Goal: Navigation & Orientation: Go to known website

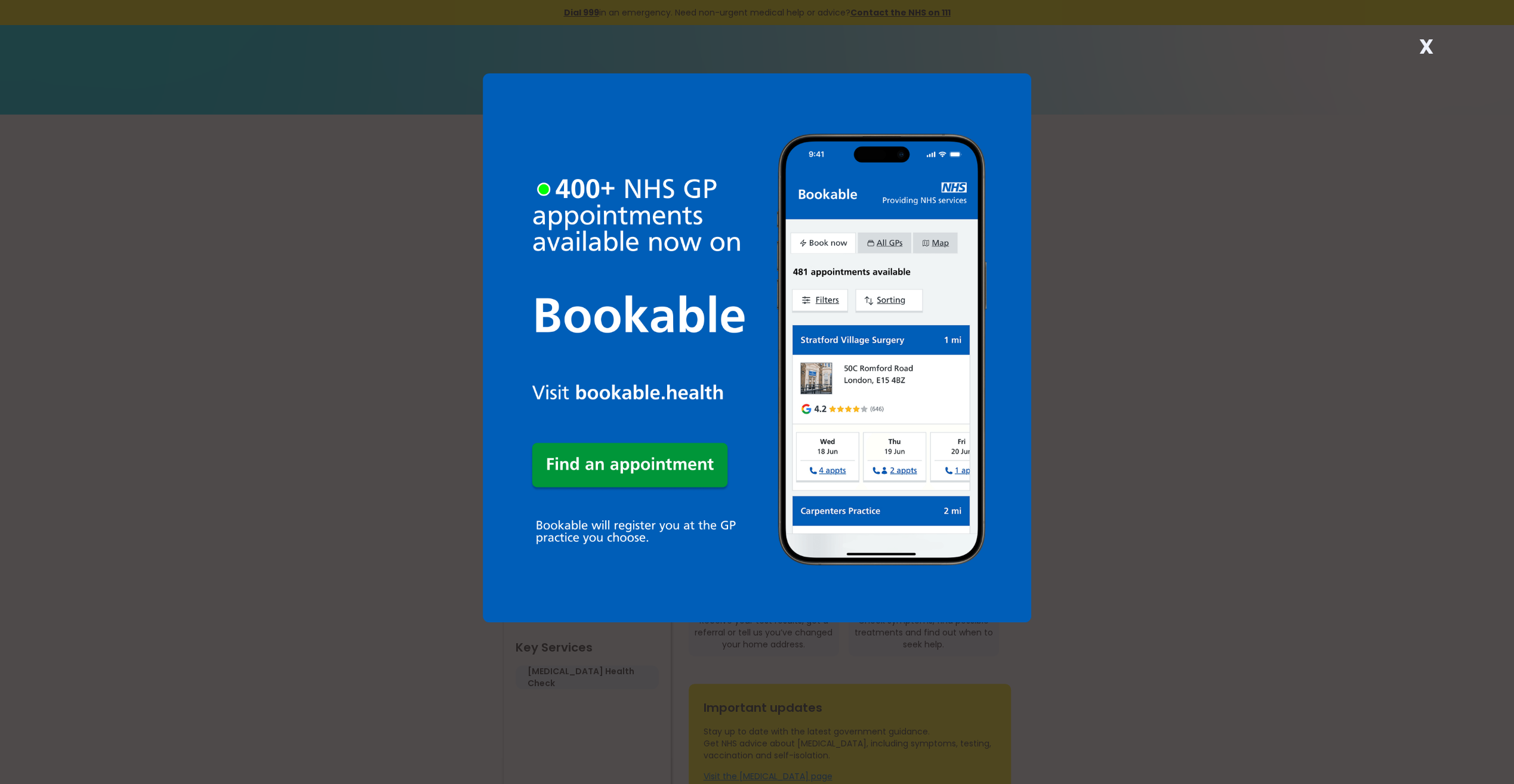
click at [1421, 35] on strong "X" at bounding box center [1426, 46] width 15 height 29
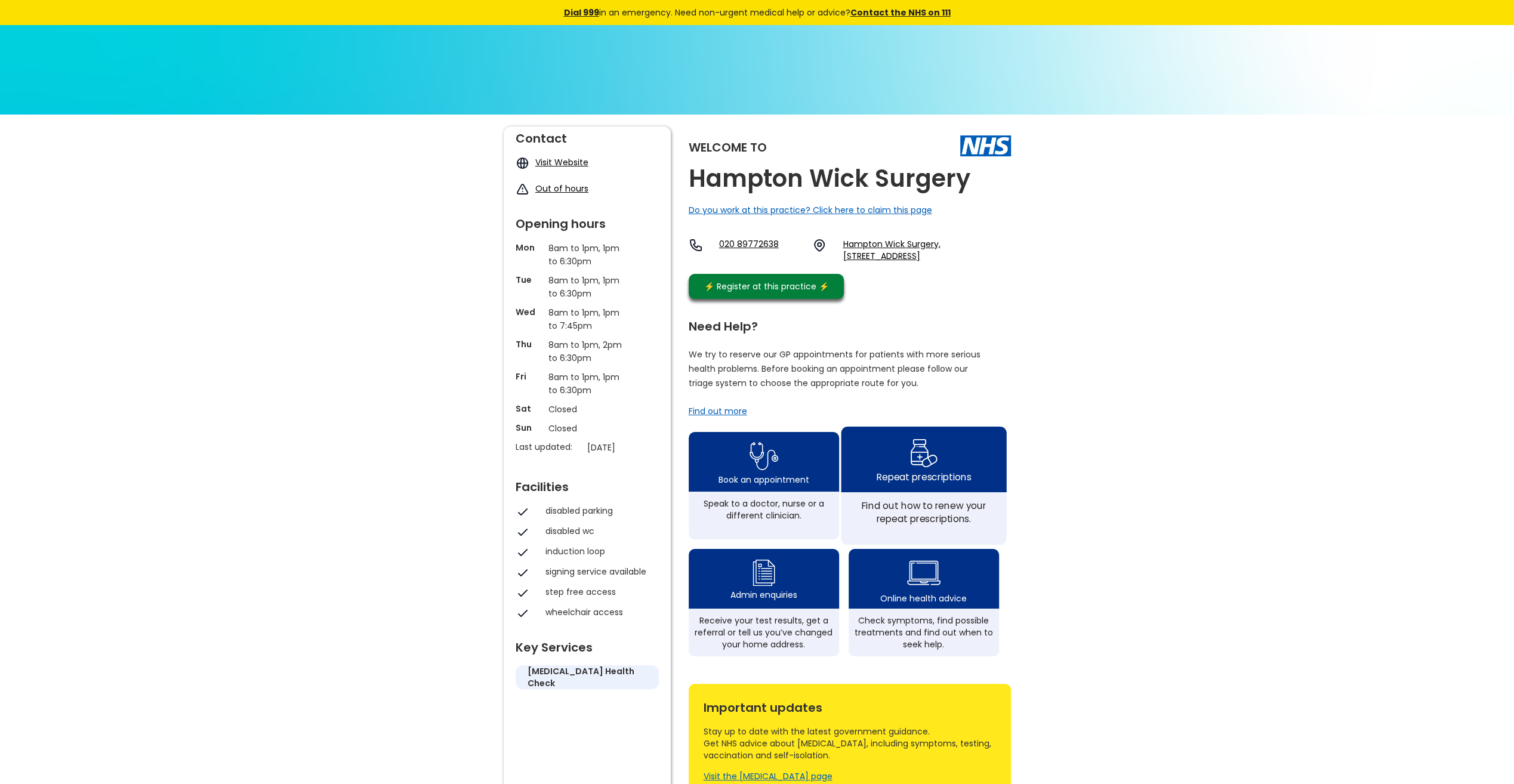
click at [931, 470] on img at bounding box center [923, 453] width 28 height 35
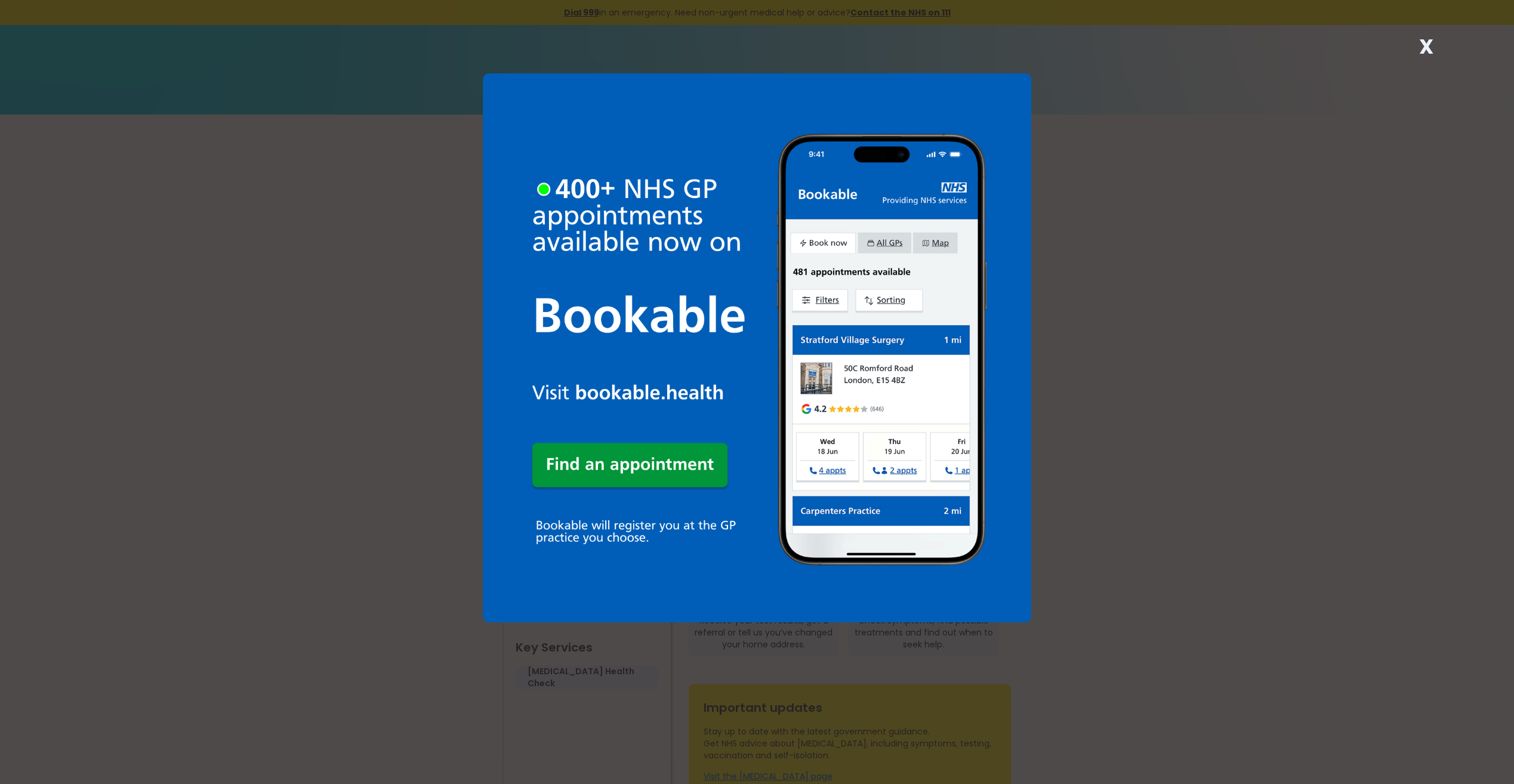
click at [1428, 38] on strong "X" at bounding box center [1426, 46] width 15 height 29
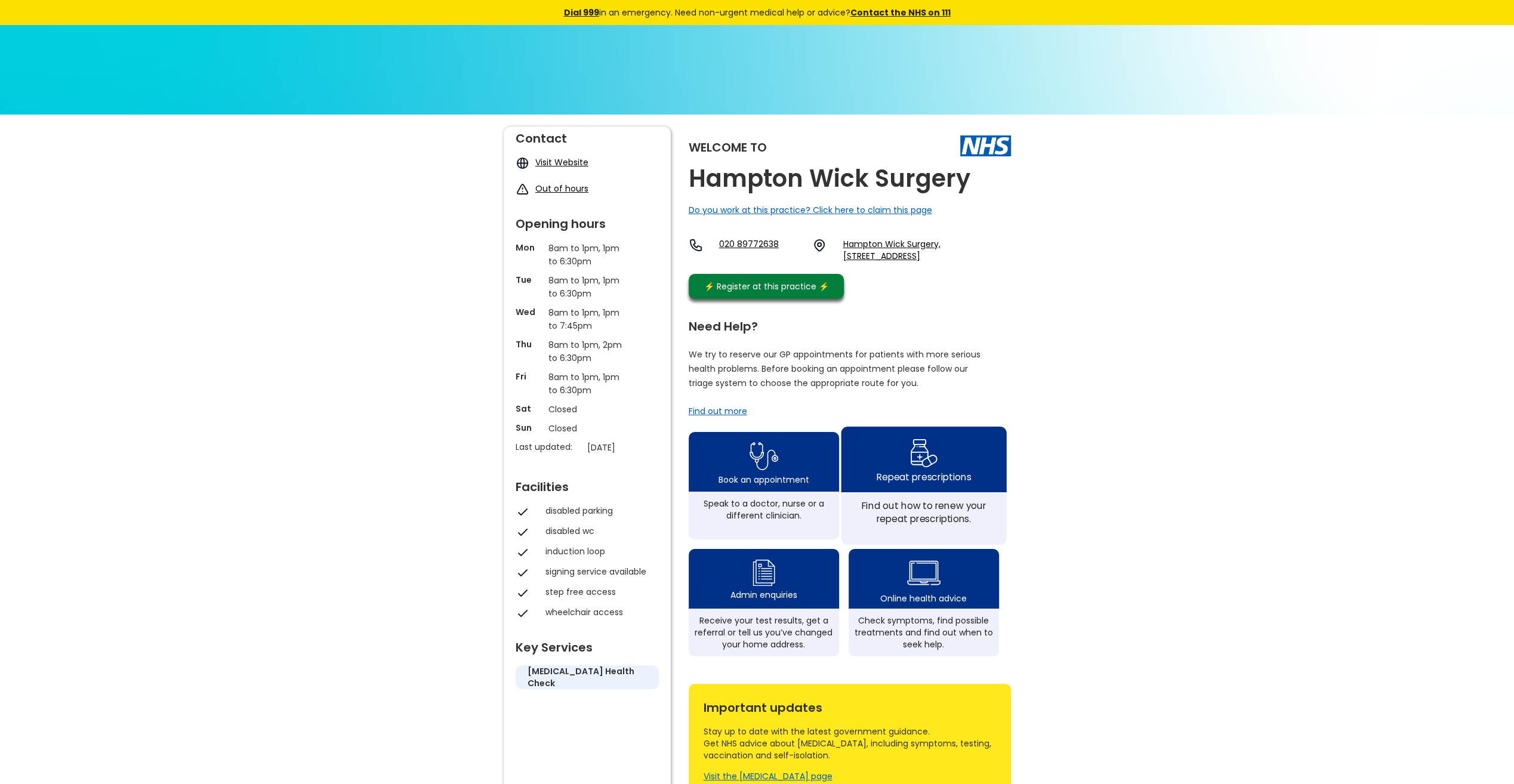
click at [926, 462] on img at bounding box center [923, 453] width 28 height 35
